Goal: Information Seeking & Learning: Check status

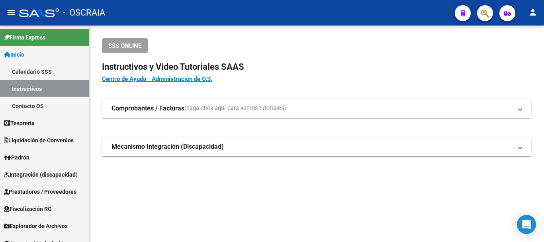
click at [494, 16] on mat-toolbar "menu - OSCRAIA person" at bounding box center [272, 12] width 544 height 25
click at [493, 15] on div at bounding box center [482, 13] width 22 height 16
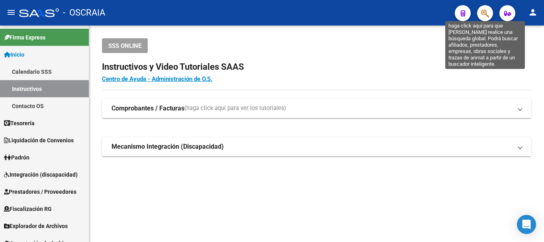
click at [485, 16] on icon "button" at bounding box center [485, 13] width 8 height 9
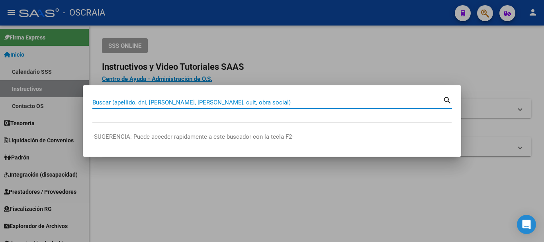
paste input "35995397"
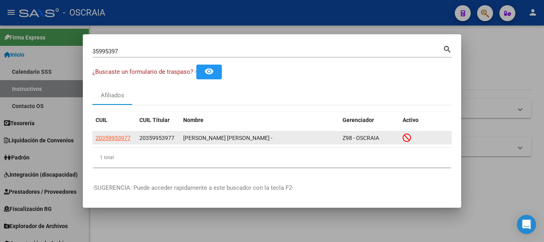
click at [113, 141] on app-link-go-to "20359953977" at bounding box center [113, 137] width 35 height 9
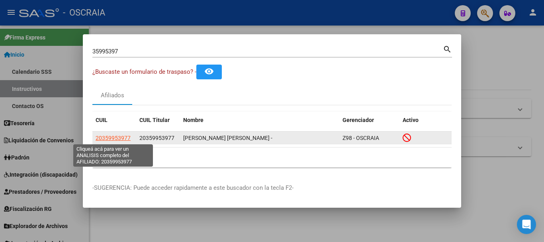
click at [120, 137] on span "20359953977" at bounding box center [113, 138] width 35 height 6
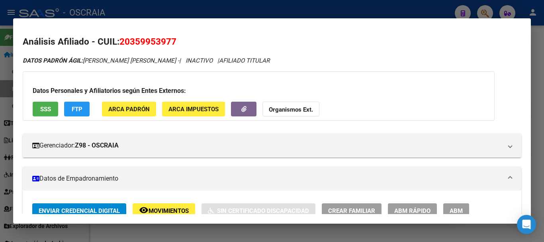
click at [153, 43] on span "20359953977" at bounding box center [147, 41] width 57 height 10
copy span "20359953977"
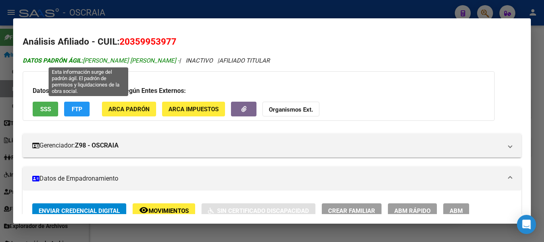
click at [98, 57] on span "DATOS [PERSON_NAME]: [PERSON_NAME] [PERSON_NAME] -" at bounding box center [101, 60] width 157 height 7
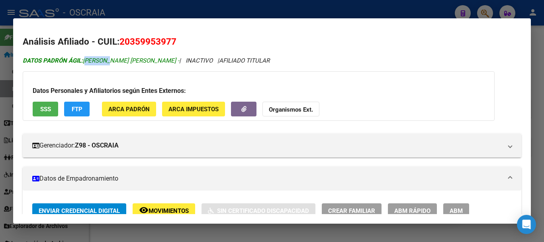
click at [98, 57] on span "DATOS [PERSON_NAME]: [PERSON_NAME] [PERSON_NAME] -" at bounding box center [101, 60] width 157 height 7
click at [102, 61] on span "DATOS [PERSON_NAME]: [PERSON_NAME] [PERSON_NAME] -" at bounding box center [101, 60] width 157 height 7
drag, startPoint x: 102, startPoint y: 61, endPoint x: 185, endPoint y: 20, distance: 92.8
click at [141, 60] on span "DATOS [PERSON_NAME]: [PERSON_NAME] [PERSON_NAME] -" at bounding box center [101, 60] width 157 height 7
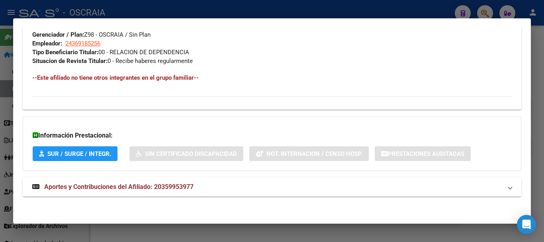
click at [161, 180] on mat-expansion-panel-header "Aportes y Contribuciones del Afiliado: 20359953977" at bounding box center [272, 186] width 499 height 19
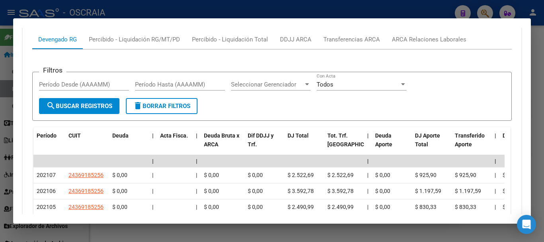
scroll to position [393, 0]
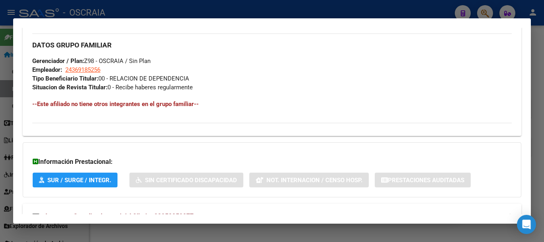
click at [219, 11] on div at bounding box center [272, 121] width 544 height 242
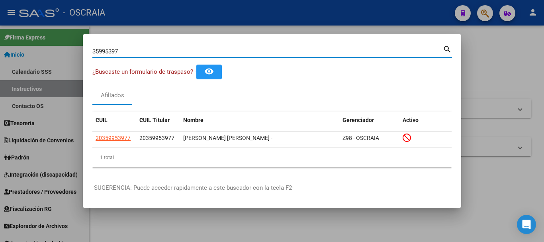
drag, startPoint x: 200, startPoint y: 51, endPoint x: 0, endPoint y: 66, distance: 200.5
click at [0, 66] on div "35995397 Buscar (apellido, dni, cuil, nro traspaso, cuit, obra social) search ¿…" at bounding box center [272, 121] width 544 height 242
paste input "59316230"
type input "59316230"
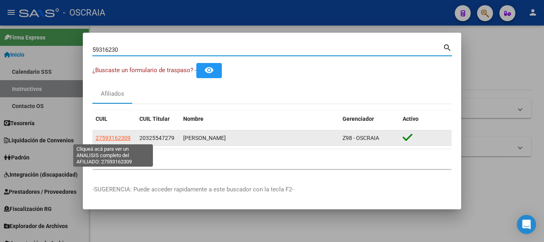
click at [123, 138] on span "27593162309" at bounding box center [113, 138] width 35 height 6
type textarea "27593162309"
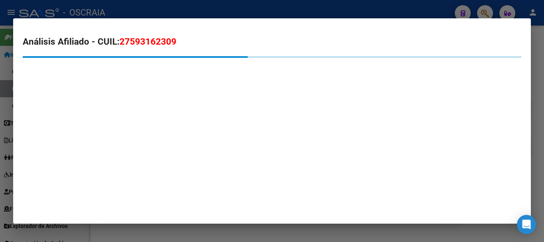
click at [158, 43] on span "27593162309" at bounding box center [147, 41] width 57 height 10
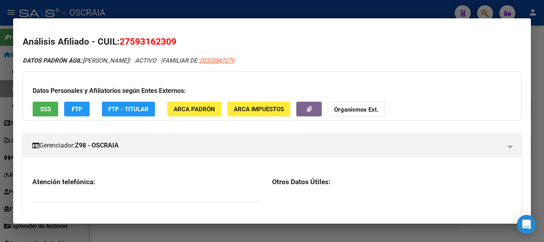
click at [158, 43] on span "27593162309" at bounding box center [147, 41] width 57 height 10
copy span "27593162309"
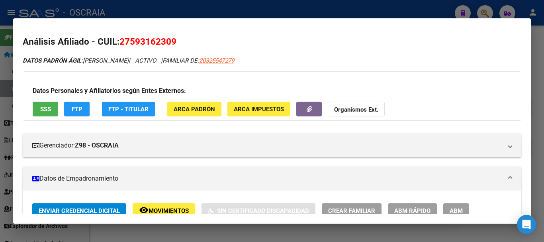
scroll to position [80, 0]
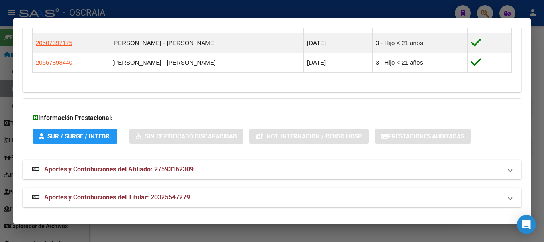
click at [211, 169] on mat-panel-title "Aportes y Contribuciones del Afiliado: 27593162309" at bounding box center [267, 169] width 470 height 10
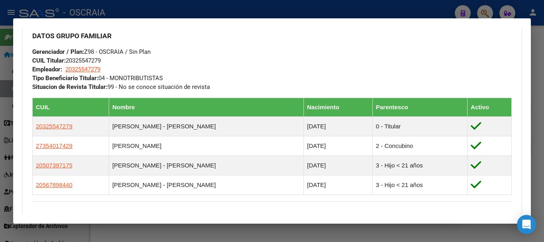
scroll to position [0, 0]
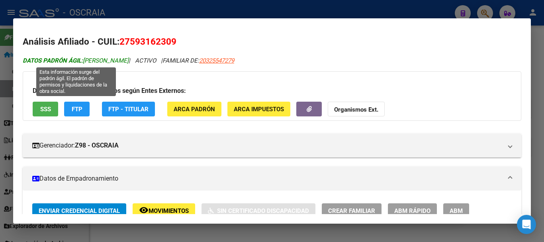
click at [99, 61] on span "DATOS PADRÓN ÁGIL: [PERSON_NAME]" at bounding box center [76, 60] width 106 height 7
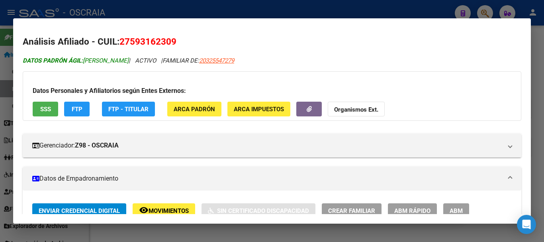
drag, startPoint x: 99, startPoint y: 61, endPoint x: 119, endPoint y: 59, distance: 20.9
click at [119, 59] on span "DATOS PADRÓN ÁGIL: [PERSON_NAME]" at bounding box center [76, 60] width 106 height 7
copy span "[PERSON_NAME]"
click at [175, 11] on div at bounding box center [272, 121] width 544 height 242
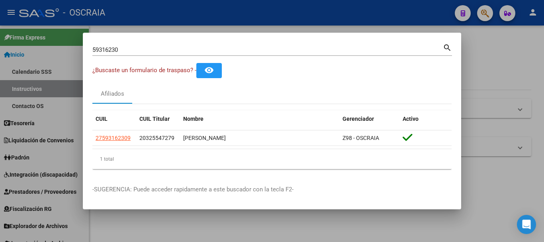
click at [244, 44] on div "59316230 Buscar (apellido, dni, cuil, nro traspaso, cuit, obra social)" at bounding box center [267, 50] width 350 height 12
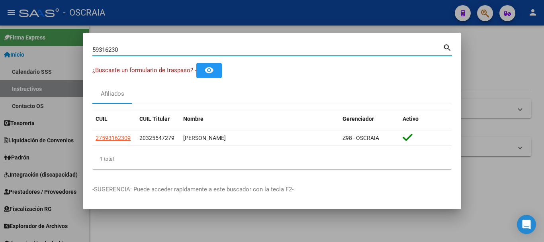
drag, startPoint x: 243, startPoint y: 47, endPoint x: 4, endPoint y: 49, distance: 238.6
click at [4, 49] on div "59316230 Buscar (apellido, dni, cuil, nro traspaso, cuit, obra social) search ¿…" at bounding box center [272, 121] width 544 height 242
paste input "38149261"
type input "38149261"
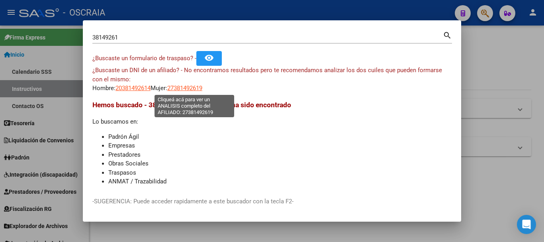
click at [193, 89] on span "27381492619" at bounding box center [184, 87] width 35 height 7
type textarea "27381492619"
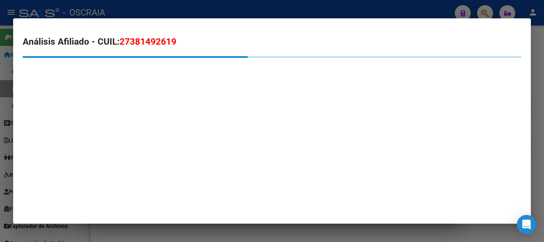
click at [163, 43] on span "27381492619" at bounding box center [147, 41] width 57 height 10
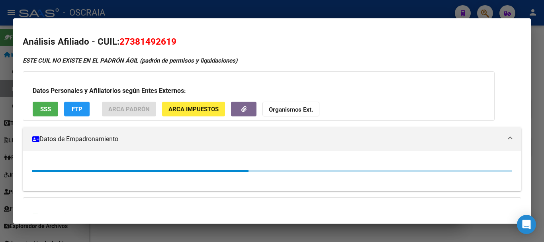
click at [163, 43] on span "27381492619" at bounding box center [147, 41] width 57 height 10
copy span "27381492619"
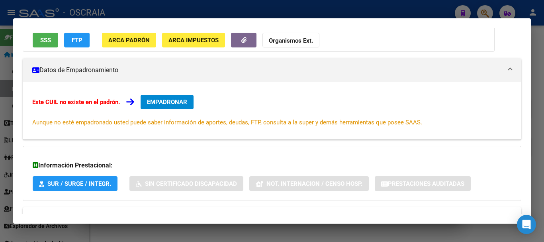
scroll to position [110, 0]
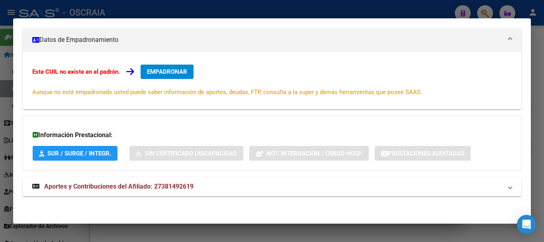
click at [162, 192] on mat-expansion-panel-header "Aportes y Contribuciones del Afiliado: 27381492619" at bounding box center [272, 186] width 499 height 19
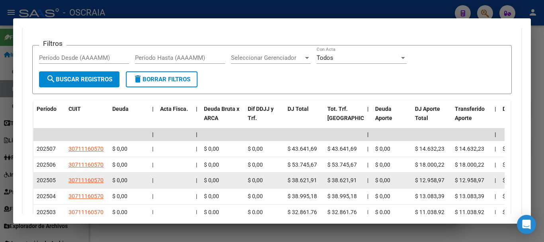
scroll to position [0, 0]
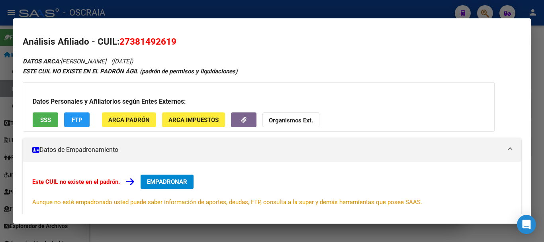
click at [153, 40] on span "27381492619" at bounding box center [147, 41] width 57 height 10
copy span "27381492619"
click at [168, 9] on div at bounding box center [272, 121] width 544 height 242
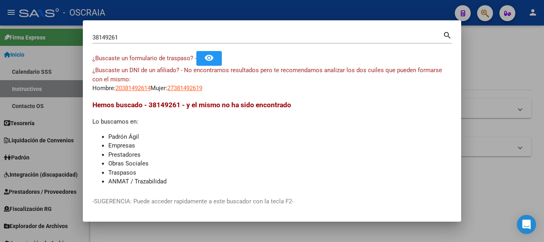
drag, startPoint x: 67, startPoint y: 36, endPoint x: 107, endPoint y: 35, distance: 39.8
click at [69, 35] on div at bounding box center [272, 121] width 544 height 242
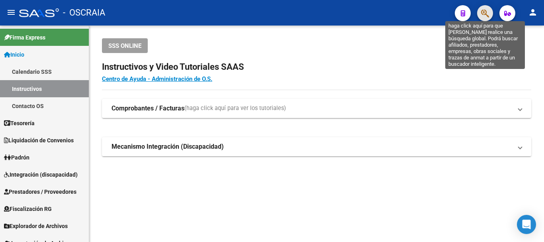
click at [486, 15] on icon "button" at bounding box center [485, 13] width 8 height 9
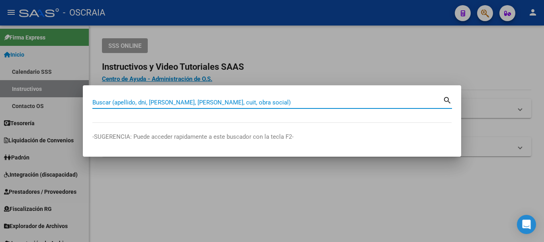
click at [159, 99] on input "Buscar (apellido, dni, [PERSON_NAME], [PERSON_NAME], cuit, obra social)" at bounding box center [267, 102] width 350 height 7
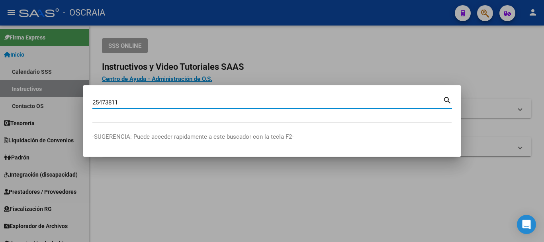
type input "25473811"
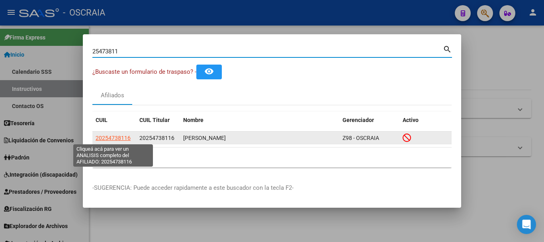
click at [117, 137] on span "20254738116" at bounding box center [113, 138] width 35 height 6
type textarea "20254738116"
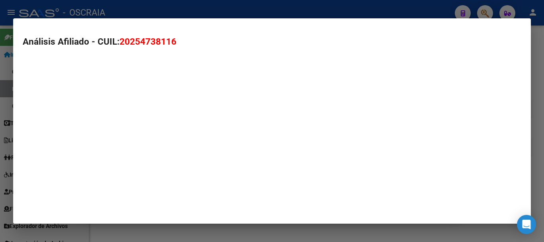
click at [141, 41] on span "20254738116" at bounding box center [147, 41] width 57 height 10
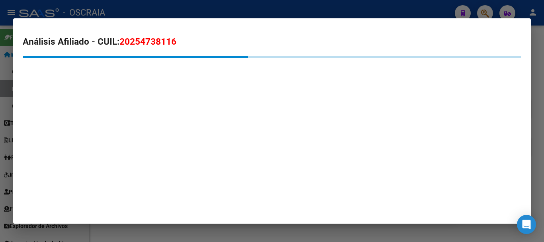
click at [141, 41] on span "20254738116" at bounding box center [147, 41] width 57 height 10
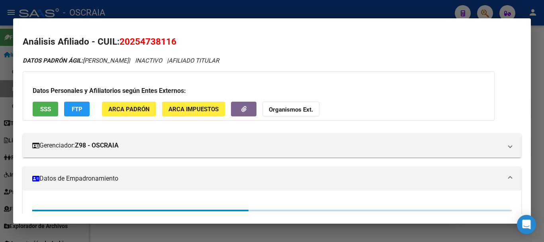
copy span "20254738116"
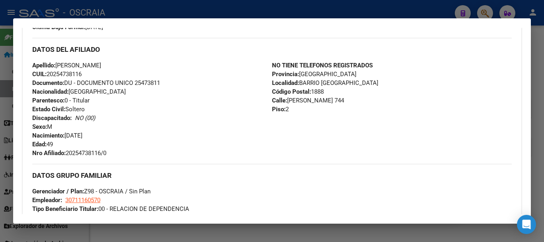
scroll to position [319, 0]
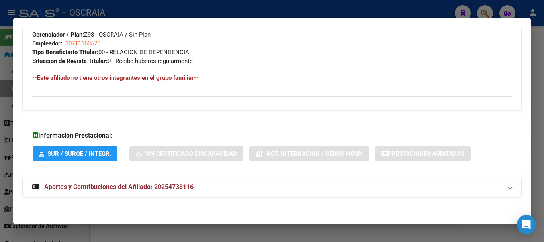
click at [170, 183] on span "Aportes y Contribuciones del Afiliado: 20254738116" at bounding box center [118, 187] width 149 height 8
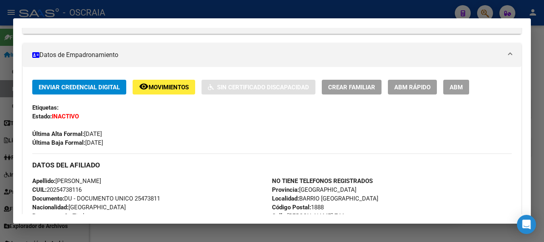
scroll to position [0, 0]
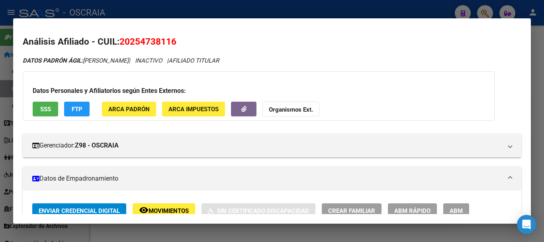
click at [133, 45] on span "20254738116" at bounding box center [147, 41] width 57 height 10
copy span "20254738116"
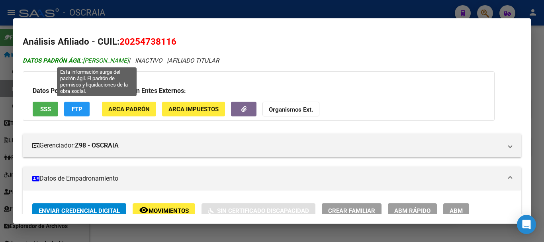
click at [90, 61] on span "DATOS PADRÓN ÁGIL: [PERSON_NAME]" at bounding box center [76, 60] width 106 height 7
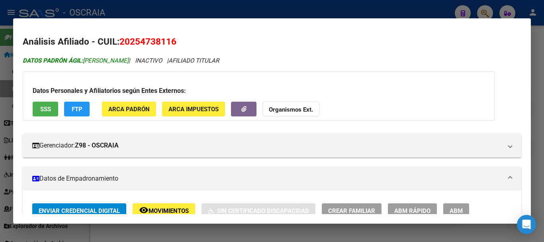
drag, startPoint x: 90, startPoint y: 61, endPoint x: 159, endPoint y: 57, distance: 69.4
click at [129, 57] on span "DATOS PADRÓN ÁGIL: [PERSON_NAME]" at bounding box center [76, 60] width 106 height 7
copy span "[PERSON_NAME]"
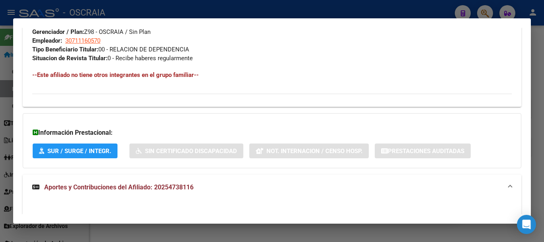
scroll to position [478, 0]
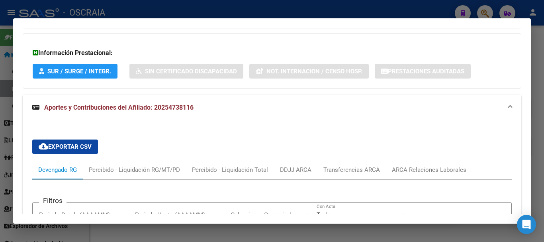
click at [208, 11] on div at bounding box center [272, 121] width 544 height 242
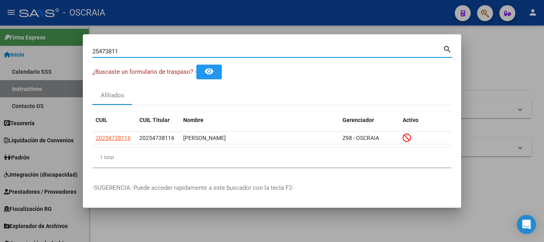
drag, startPoint x: 139, startPoint y: 52, endPoint x: 57, endPoint y: 53, distance: 82.5
click at [57, 53] on div "25473811 Buscar (apellido, dni, cuil, nro traspaso, cuit, obra social) search ¿…" at bounding box center [272, 121] width 544 height 242
paste input "52952707"
type input "52952707"
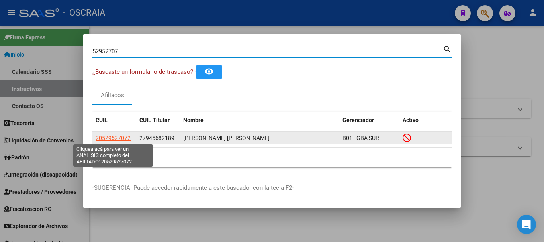
click at [116, 135] on span "20529527072" at bounding box center [113, 138] width 35 height 6
type textarea "20529527072"
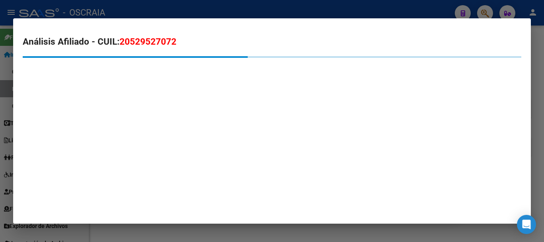
click at [138, 39] on span "20529527072" at bounding box center [147, 41] width 57 height 10
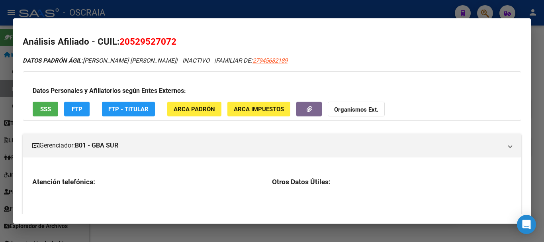
click at [138, 39] on span "20529527072" at bounding box center [147, 41] width 57 height 10
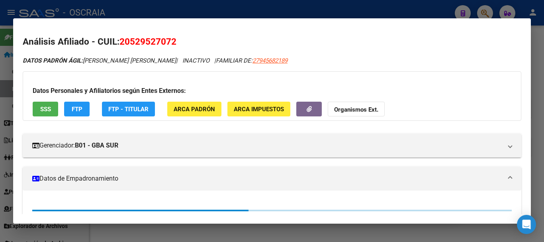
click at [172, 42] on span "20529527072" at bounding box center [147, 41] width 57 height 10
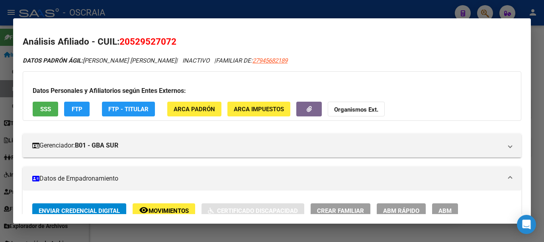
click at [172, 42] on span "20529527072" at bounding box center [147, 41] width 57 height 10
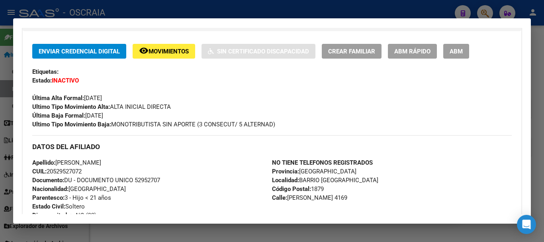
scroll to position [398, 0]
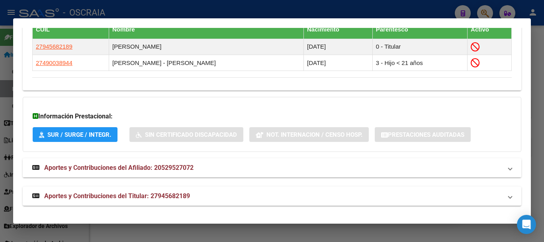
click at [180, 167] on span "Aportes y Contribuciones del Afiliado: 20529527072" at bounding box center [118, 168] width 149 height 8
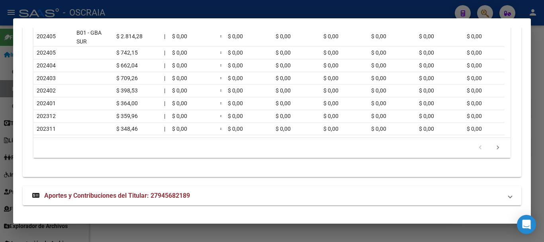
scroll to position [691, 0]
click at [171, 202] on mat-expansion-panel-header "Aportes y Contribuciones del Titular: 27945682189" at bounding box center [272, 195] width 499 height 19
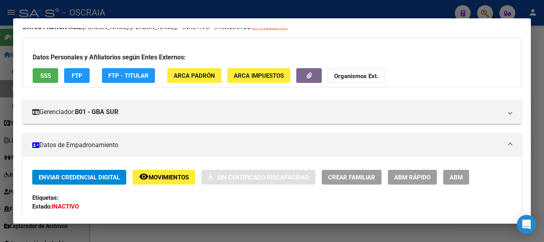
scroll to position [0, 0]
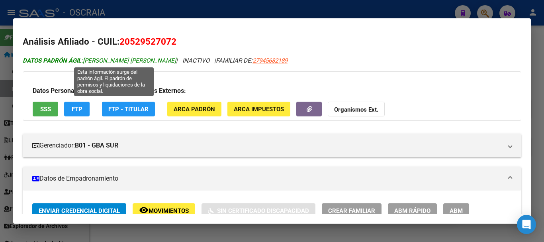
click at [110, 64] on span "DATOS PADRÓN ÁGIL: [PERSON_NAME] [PERSON_NAME]" at bounding box center [99, 60] width 153 height 7
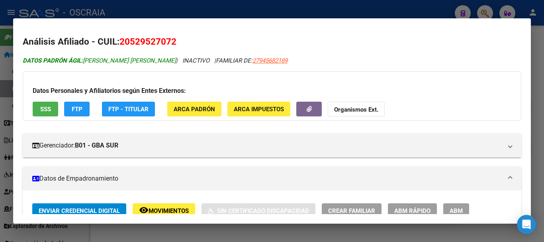
drag, startPoint x: 110, startPoint y: 64, endPoint x: 190, endPoint y: 56, distance: 81.2
click at [176, 57] on span "DATOS PADRÓN ÁGIL: [PERSON_NAME] [PERSON_NAME]" at bounding box center [99, 60] width 153 height 7
copy span "[PERSON_NAME] [PERSON_NAME]"
click at [144, 41] on span "20529527072" at bounding box center [147, 41] width 57 height 10
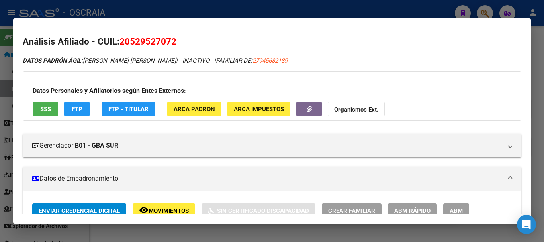
click at [243, 16] on div at bounding box center [272, 121] width 544 height 242
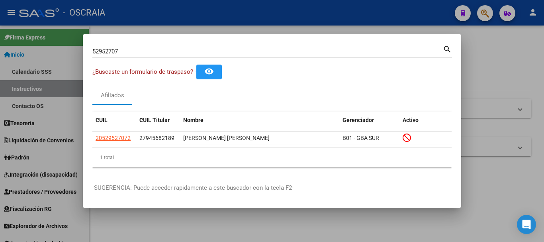
click at [499, 125] on div at bounding box center [272, 121] width 544 height 242
